Goal: Check status: Check status

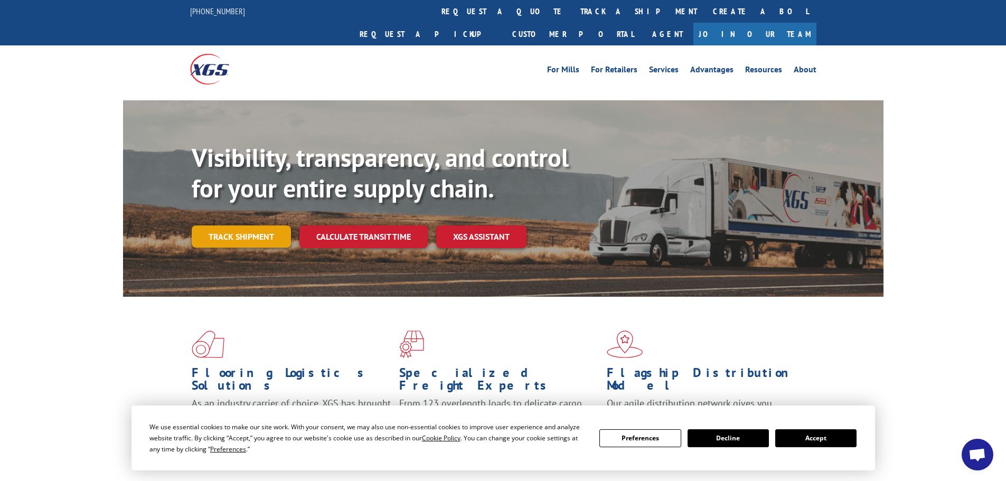
click at [230, 226] on link "Track shipment" at bounding box center [241, 237] width 99 height 22
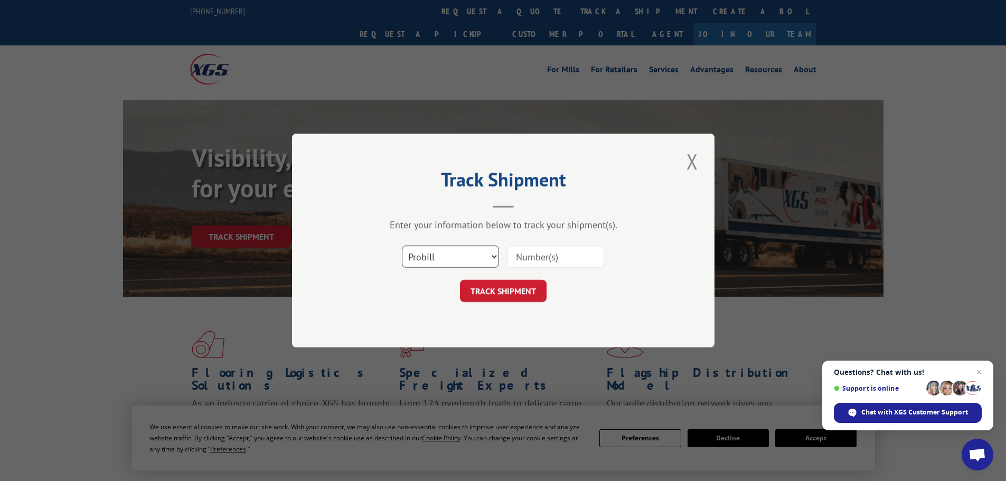
drag, startPoint x: 450, startPoint y: 255, endPoint x: 422, endPoint y: 256, distance: 28.5
click at [450, 255] on select "Select category... Probill BOL PO" at bounding box center [450, 257] width 97 height 22
select select "po"
click at [402, 246] on select "Select category... Probill BOL PO" at bounding box center [450, 257] width 97 height 22
paste input "29454558"
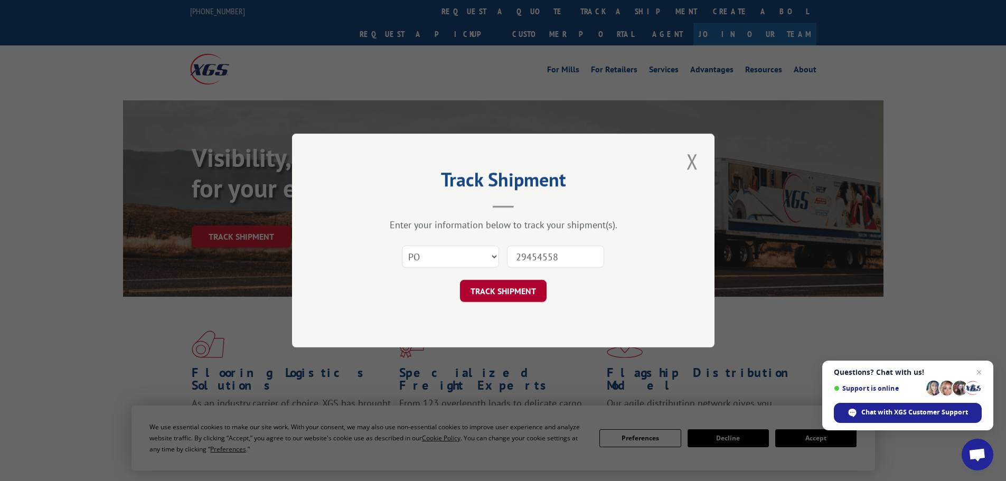
type input "29454558"
drag, startPoint x: 511, startPoint y: 287, endPoint x: 511, endPoint y: 280, distance: 7.4
click at [511, 286] on button "TRACK SHIPMENT" at bounding box center [503, 291] width 87 height 22
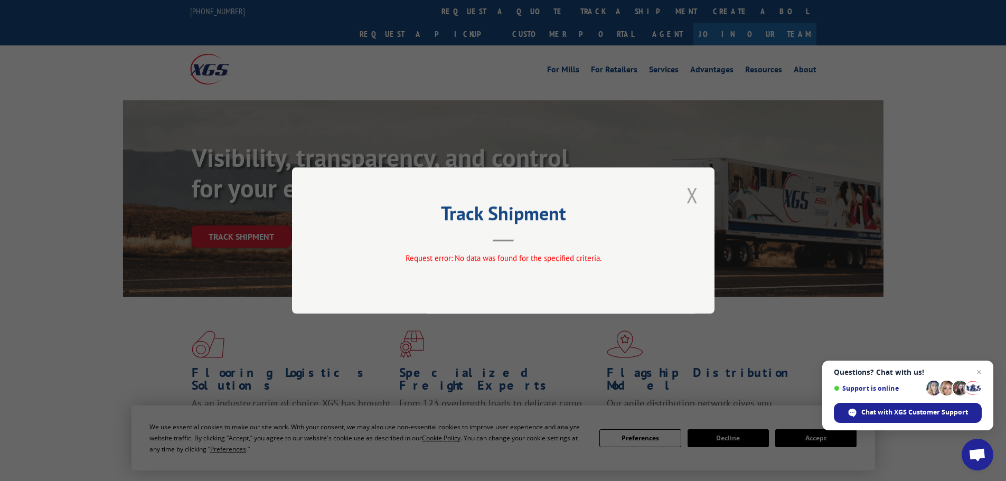
click at [690, 196] on button "Close modal" at bounding box center [692, 195] width 18 height 29
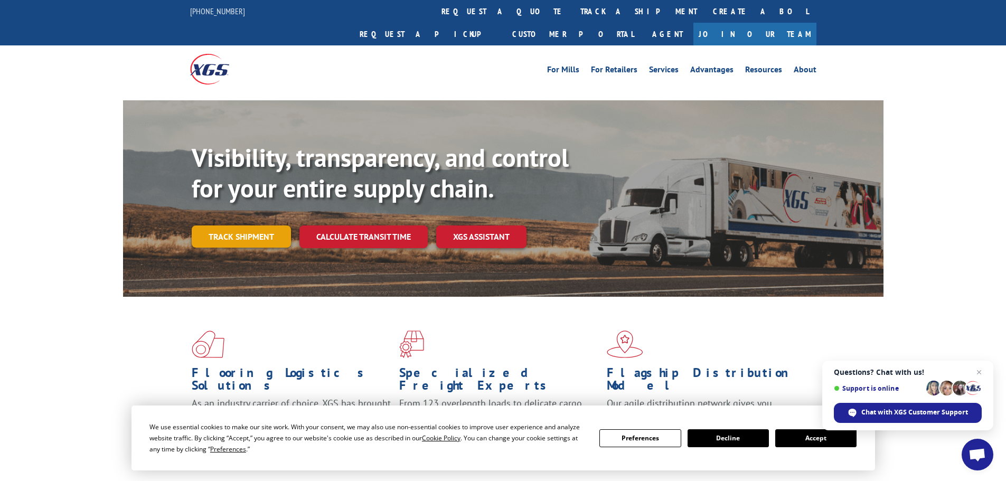
click at [236, 226] on link "Track shipment" at bounding box center [241, 237] width 99 height 22
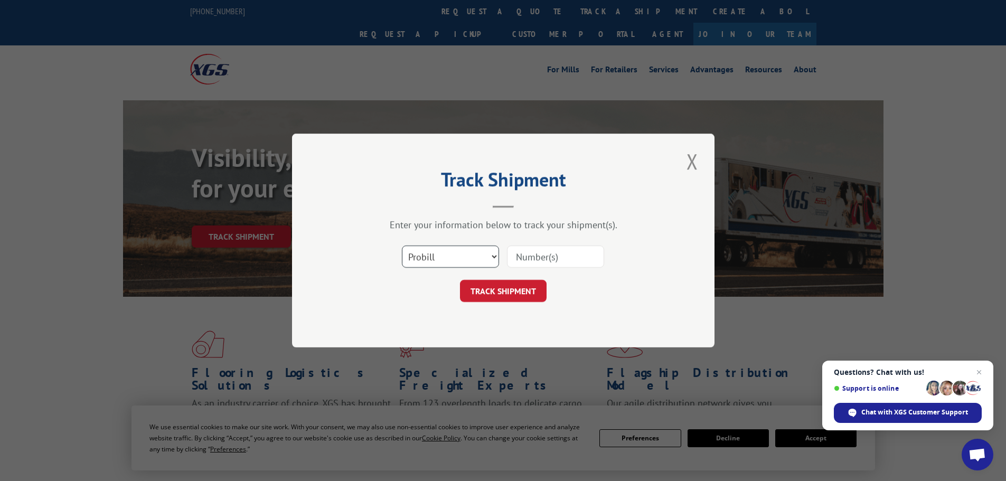
click at [416, 253] on select "Select category... Probill BOL PO" at bounding box center [450, 257] width 97 height 22
select select "po"
click at [402, 246] on select "Select category... Probill BOL PO" at bounding box center [450, 257] width 97 height 22
paste input "29521421"
type input "29521421"
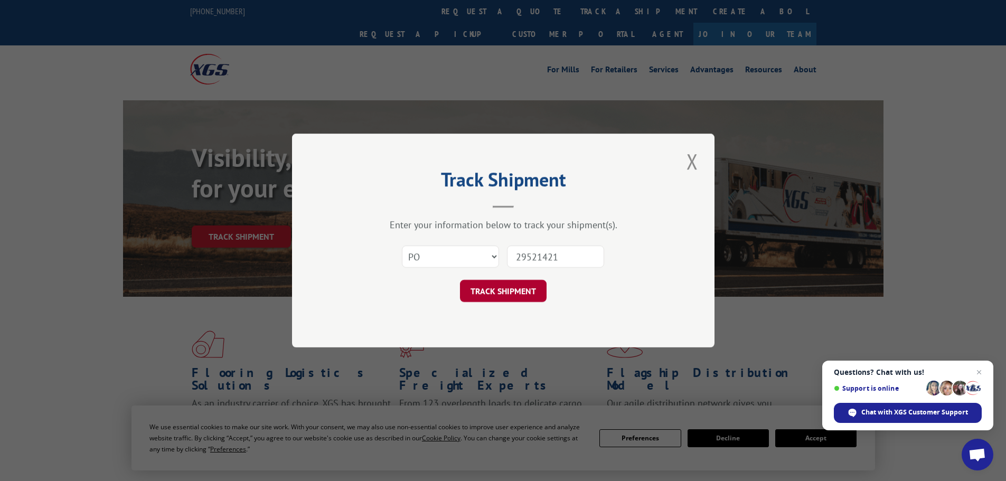
click at [495, 291] on button "TRACK SHIPMENT" at bounding box center [503, 291] width 87 height 22
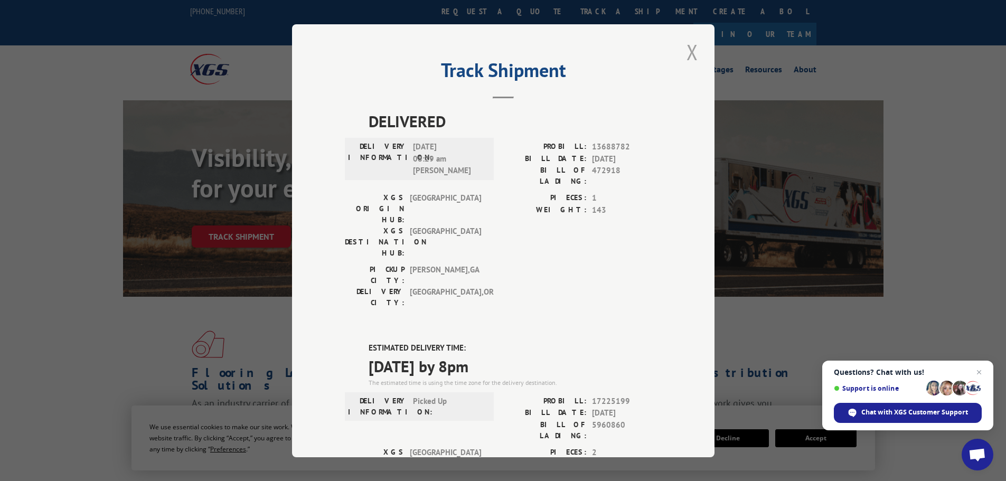
click at [687, 53] on button "Close modal" at bounding box center [692, 51] width 18 height 29
